Goal: Task Accomplishment & Management: Complete application form

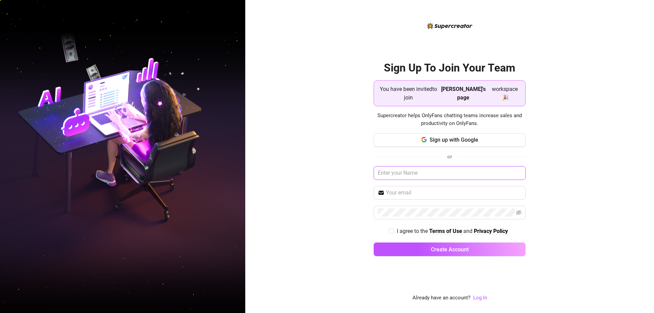
click at [407, 170] on input "text" at bounding box center [450, 173] width 152 height 14
click at [350, 162] on div "Sign Up To Join Your Team You have been invited to join Eve's page workspace 🎉 …" at bounding box center [449, 156] width 409 height 313
click at [418, 167] on input "text" at bounding box center [450, 173] width 152 height 14
type input "Febbie"
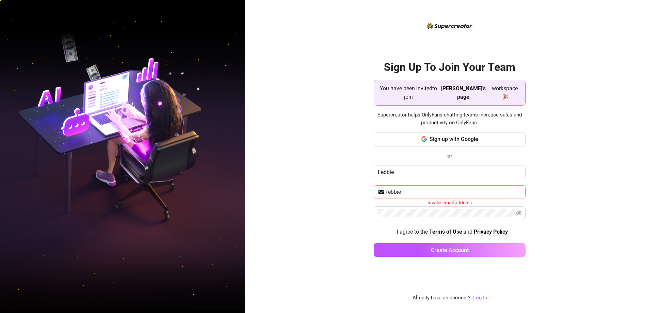
drag, startPoint x: 643, startPoint y: 0, endPoint x: 424, endPoint y: 185, distance: 286.1
click at [430, 193] on span "febbie" at bounding box center [450, 192] width 152 height 14
click at [422, 188] on input "febbie" at bounding box center [454, 192] width 136 height 8
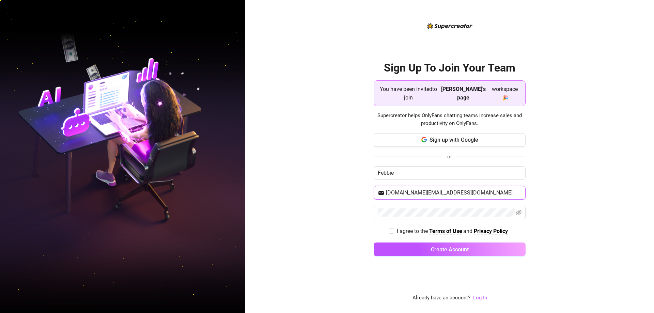
type input "febbiegail.love@gmail.com"
click at [518, 208] on span at bounding box center [518, 212] width 5 height 8
click at [516, 209] on span at bounding box center [450, 213] width 152 height 14
click at [517, 210] on icon "eye-invisible" at bounding box center [518, 212] width 5 height 5
click at [389, 228] on input "I agree to the Terms of Use and Privacy Policy" at bounding box center [391, 230] width 5 height 5
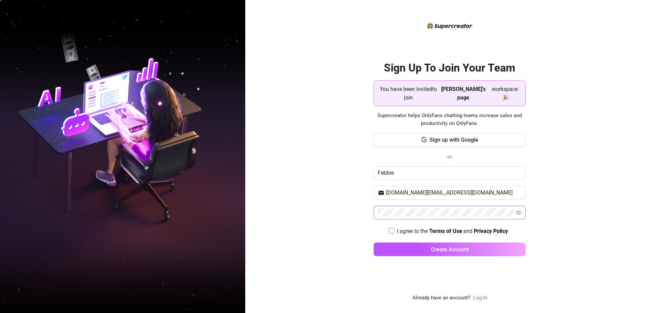
checkbox input "true"
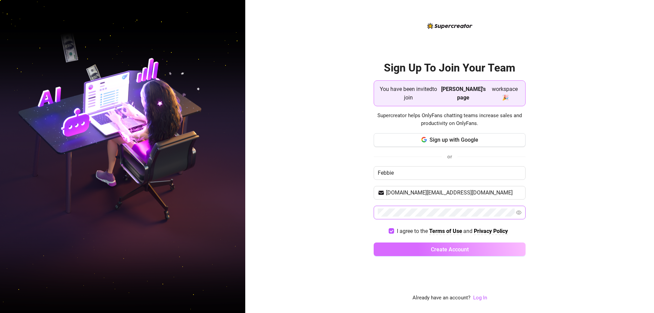
click at [401, 247] on button "Create Account" at bounding box center [450, 249] width 152 height 14
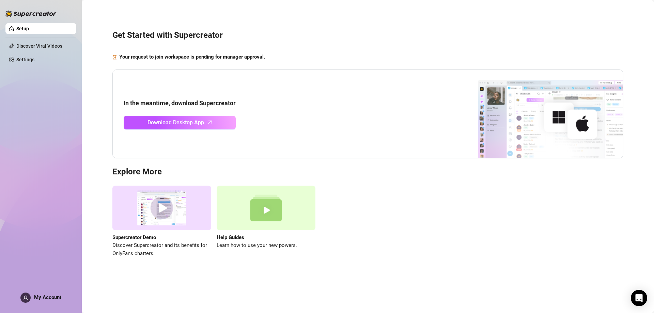
click at [443, 48] on div "Get Started with Supercreator Your request to join workspace is pending for man…" at bounding box center [368, 140] width 558 height 270
